Goal: Obtain resource: Download file/media

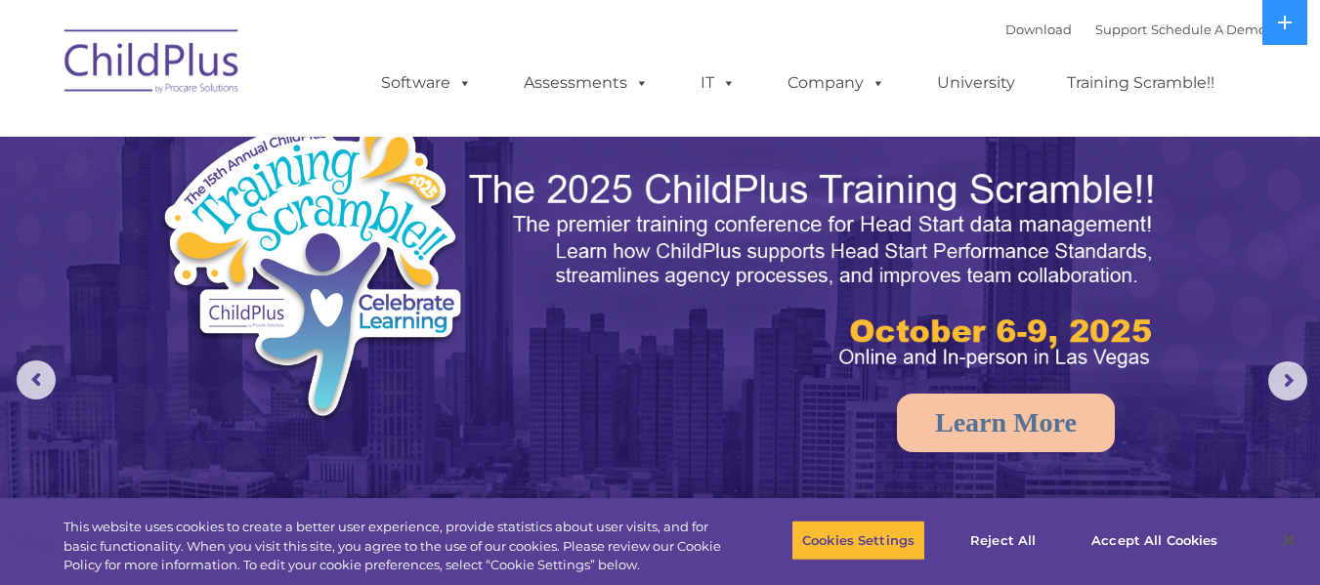
select select "MEDIUM"
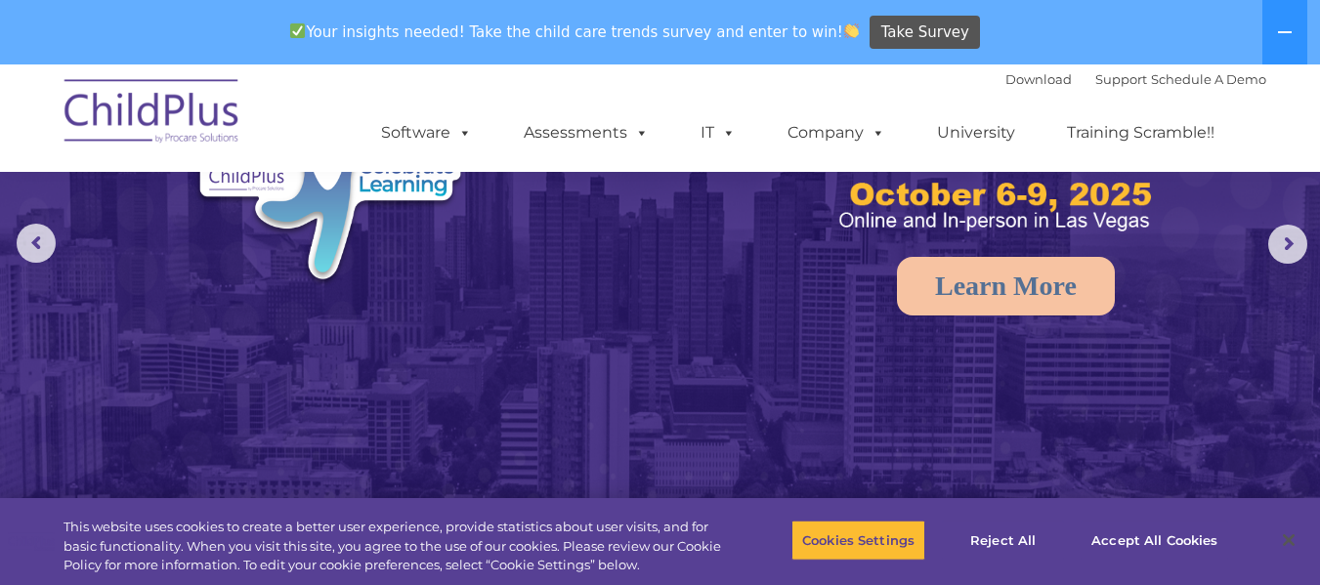
scroll to position [293, 0]
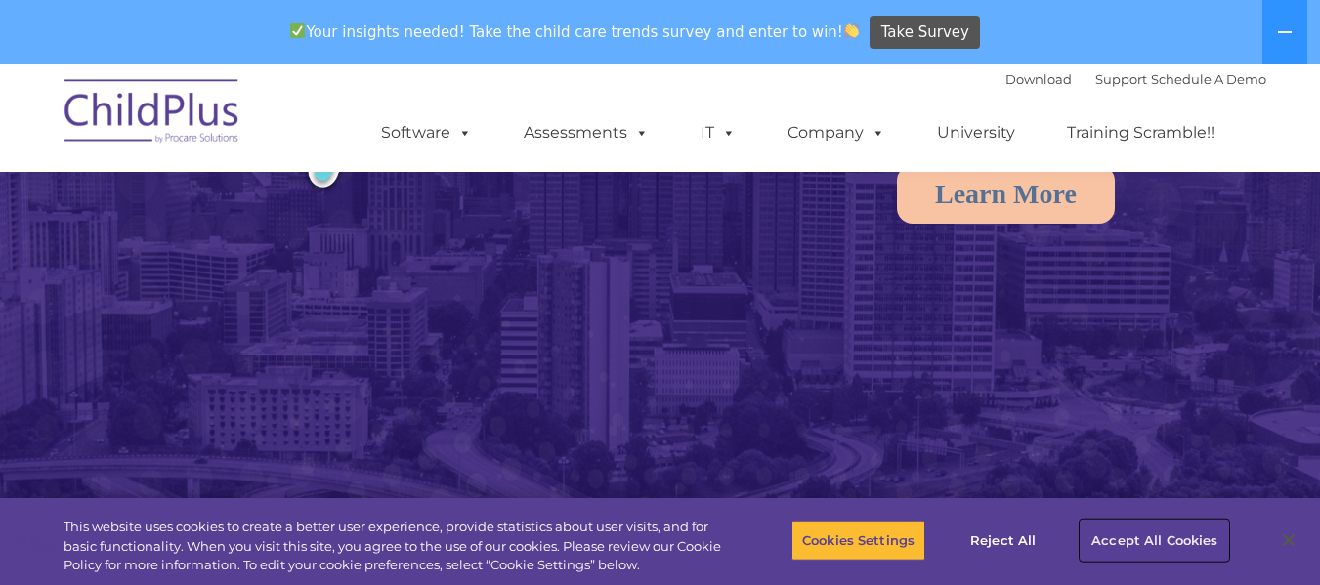
click at [1103, 539] on button "Accept All Cookies" at bounding box center [1154, 540] width 148 height 41
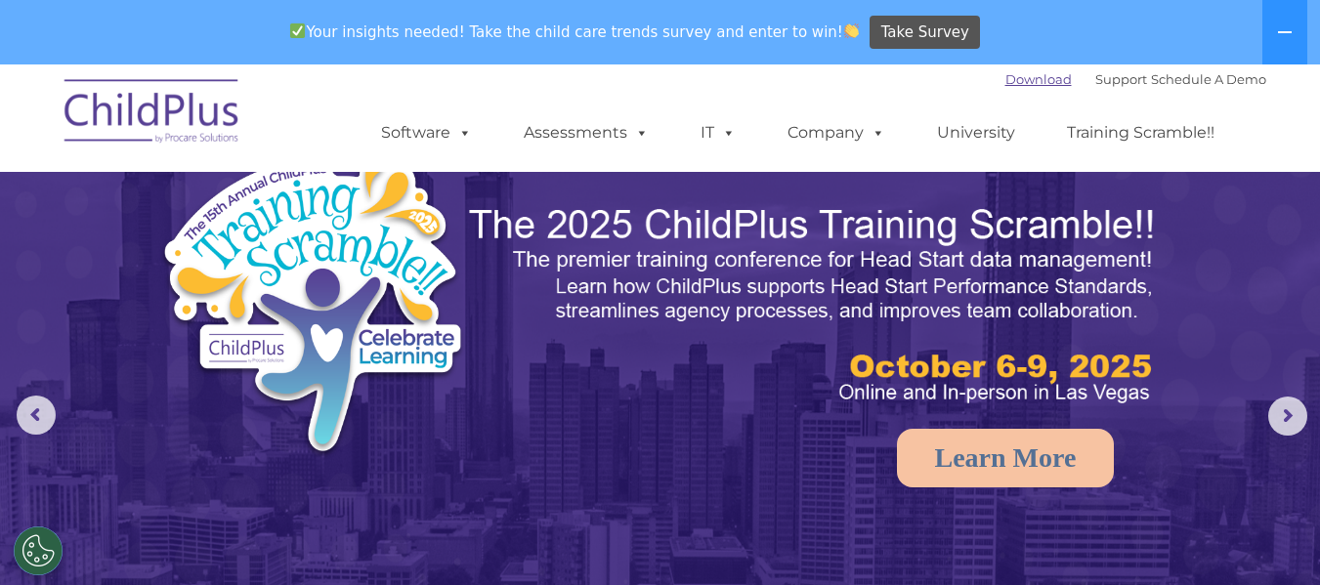
click at [1018, 75] on link "Download" at bounding box center [1038, 79] width 66 height 16
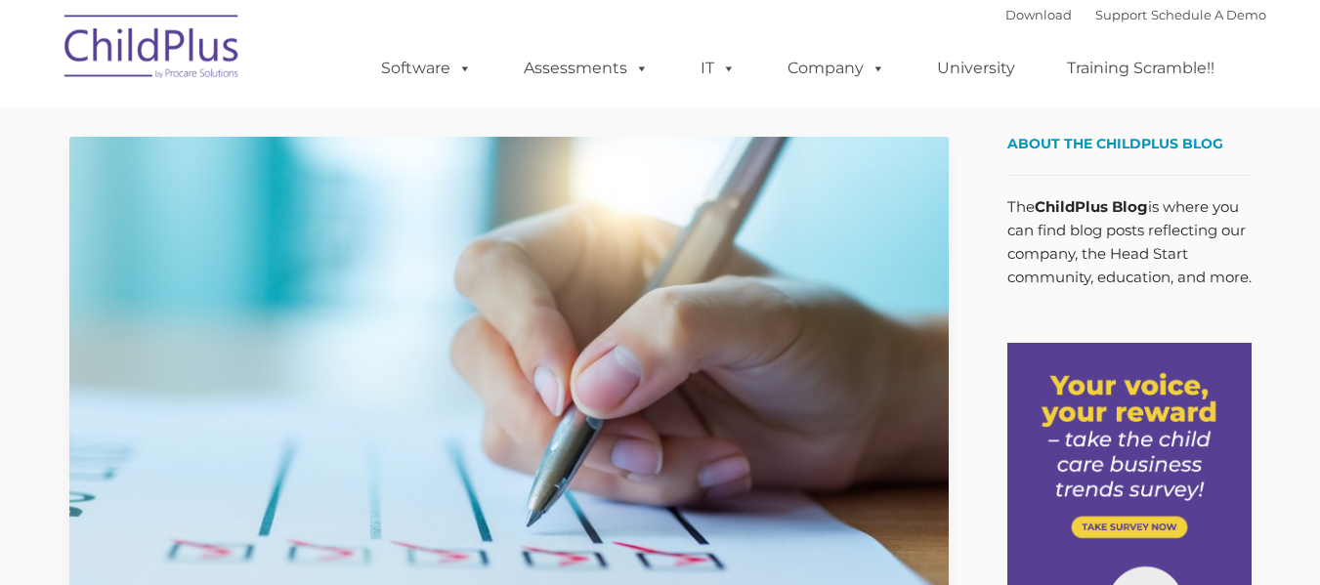
type input ""
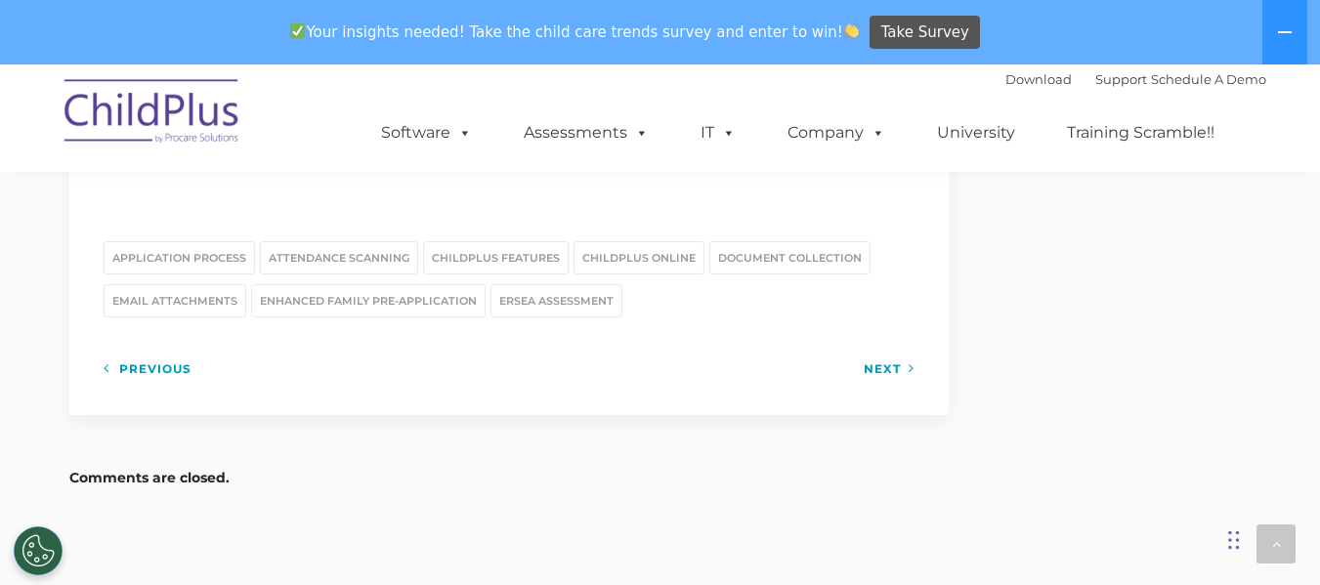
scroll to position [2683, 0]
